Goal: Browse casually: Explore the website without a specific task or goal

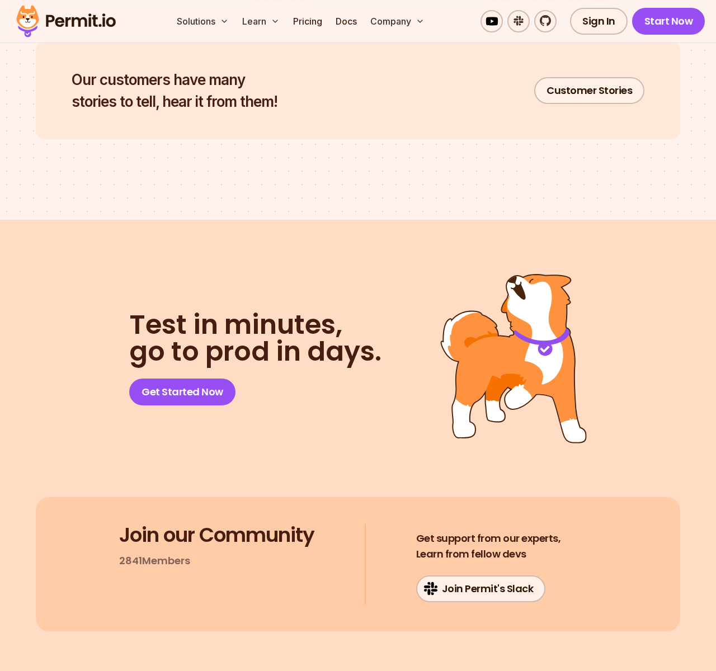
scroll to position [5526, 0]
